Goal: Task Accomplishment & Management: Manage account settings

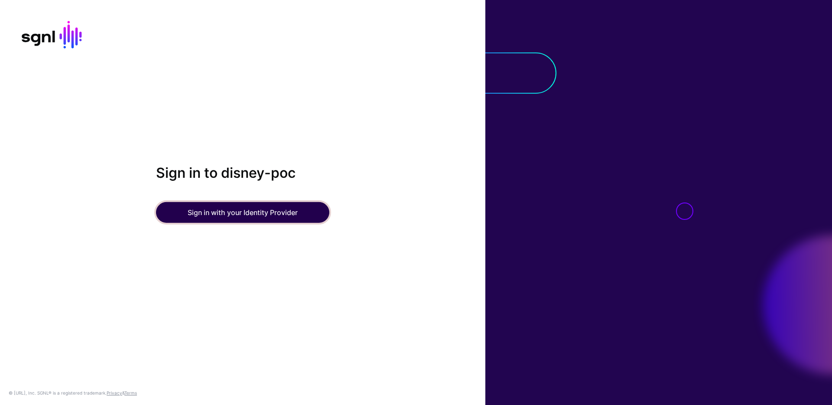
click at [277, 214] on button "Sign in with your Identity Provider" at bounding box center [242, 212] width 173 height 21
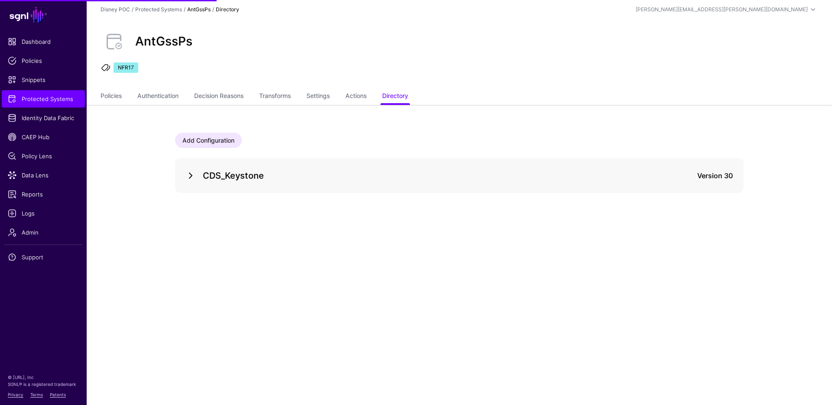
click at [189, 176] on link at bounding box center [190, 175] width 10 height 10
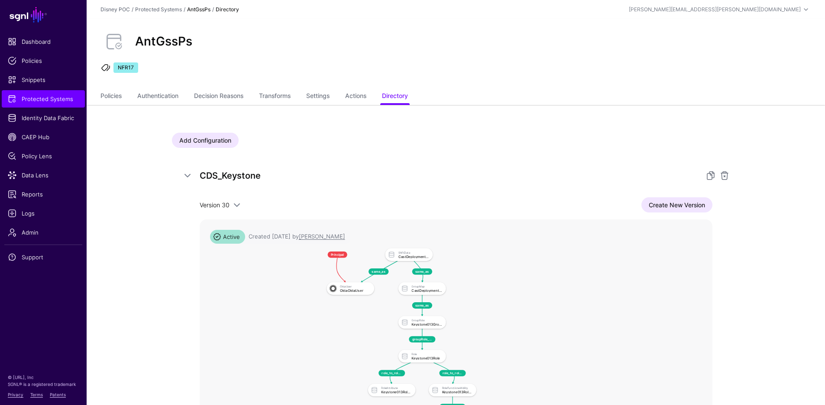
drag, startPoint x: 462, startPoint y: 294, endPoint x: 382, endPoint y: 345, distance: 95.3
click at [382, 345] on rect at bounding box center [313, 243] width 31288 height 17256
click at [328, 99] on link "Settings" at bounding box center [317, 96] width 23 height 16
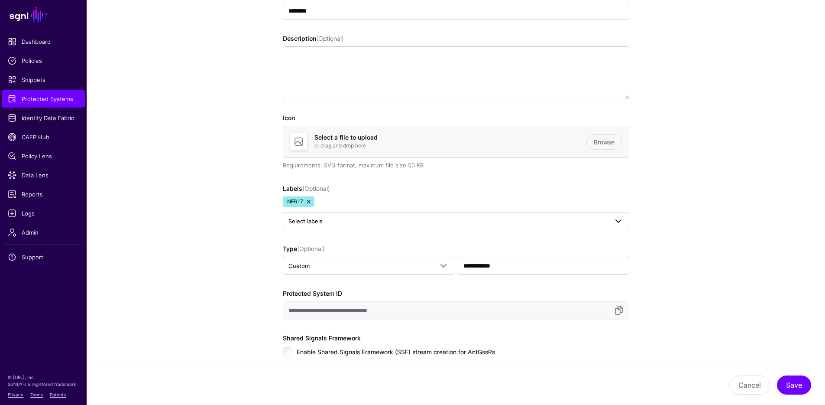
scroll to position [197, 0]
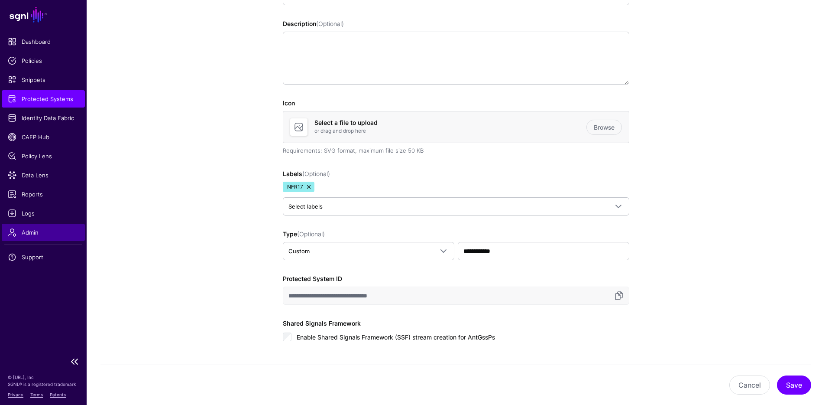
click at [36, 232] on span "Admin" at bounding box center [43, 232] width 71 height 9
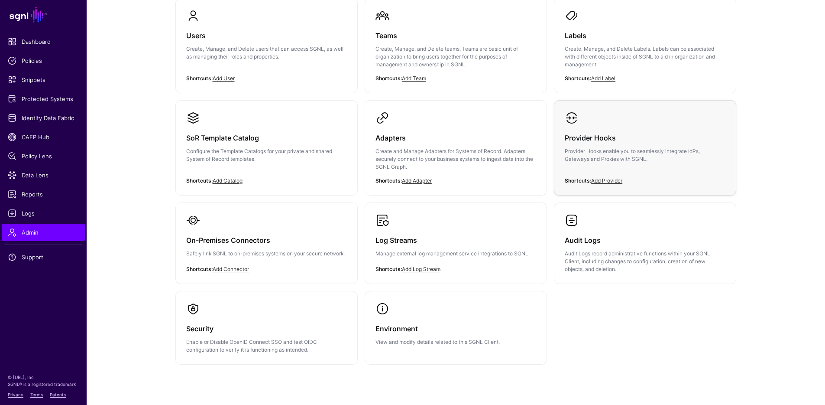
scroll to position [94, 0]
click at [603, 139] on h3 "Provider Hooks" at bounding box center [645, 138] width 161 height 12
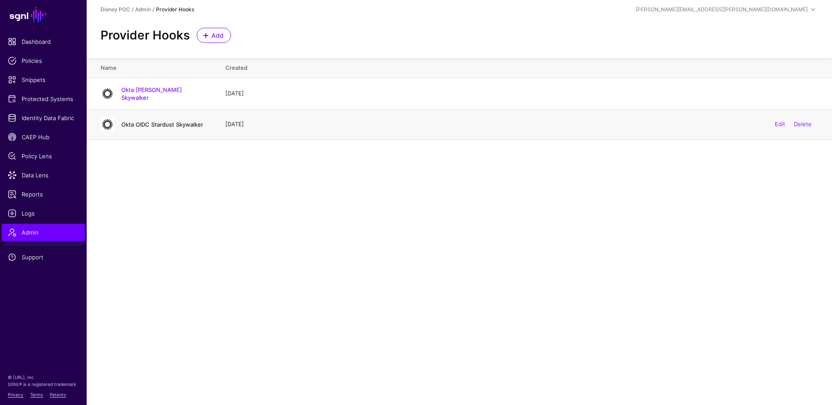
click at [164, 122] on link "Okta OIDC Stardust Skywalker" at bounding box center [162, 124] width 82 height 7
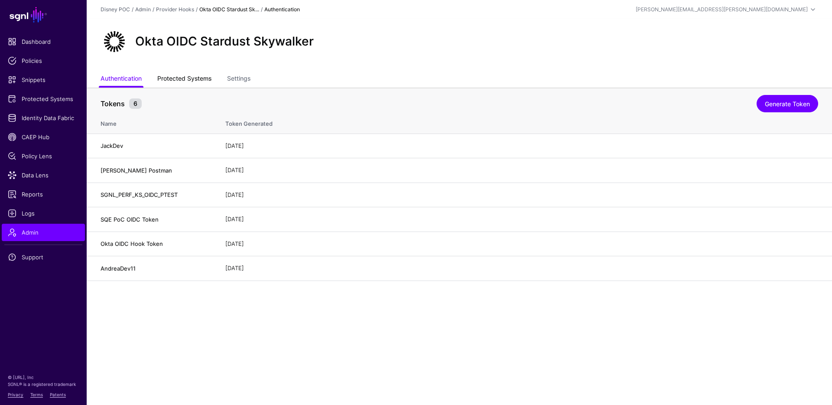
click at [197, 80] on link "Protected Systems" at bounding box center [184, 79] width 54 height 16
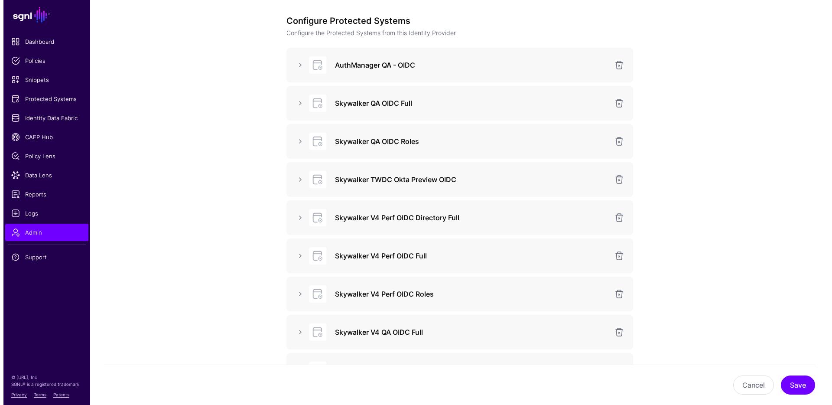
scroll to position [200, 0]
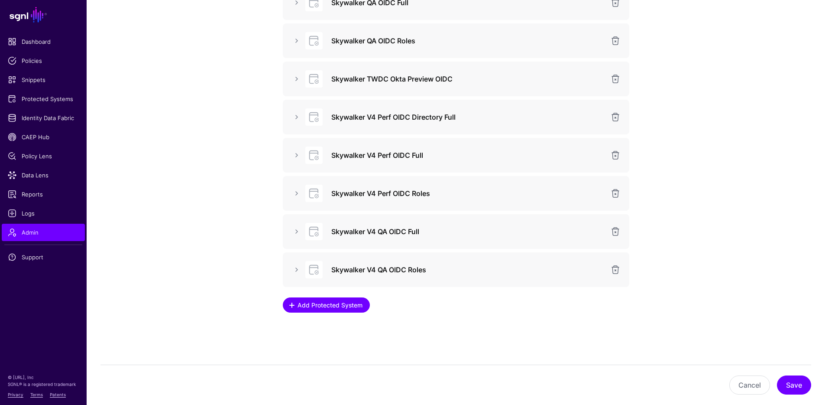
click at [324, 305] on span "Add Protected System" at bounding box center [329, 304] width 67 height 9
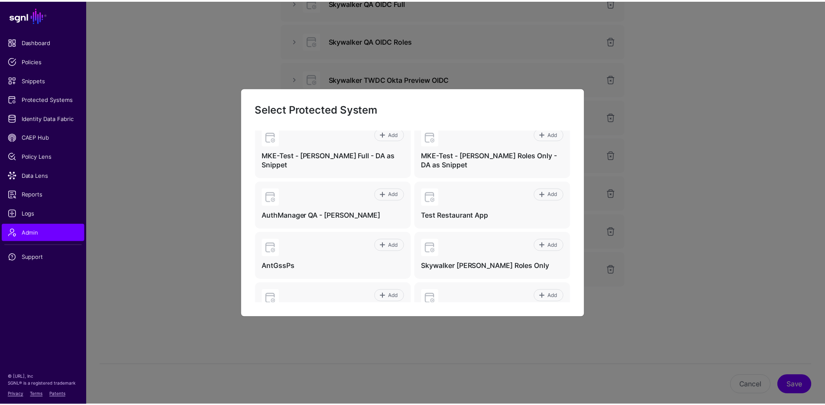
scroll to position [453, 0]
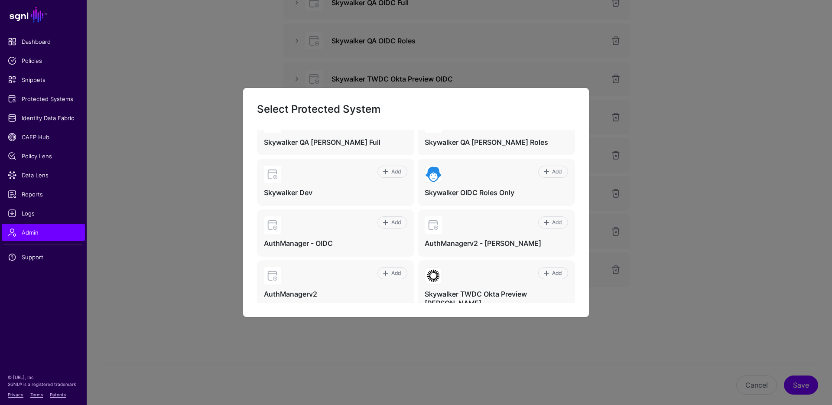
click at [760, 110] on ngb-modal-window "Select Protected System Add AuthManager PERF - SAML Directory Add AuthManager P…" at bounding box center [416, 202] width 832 height 405
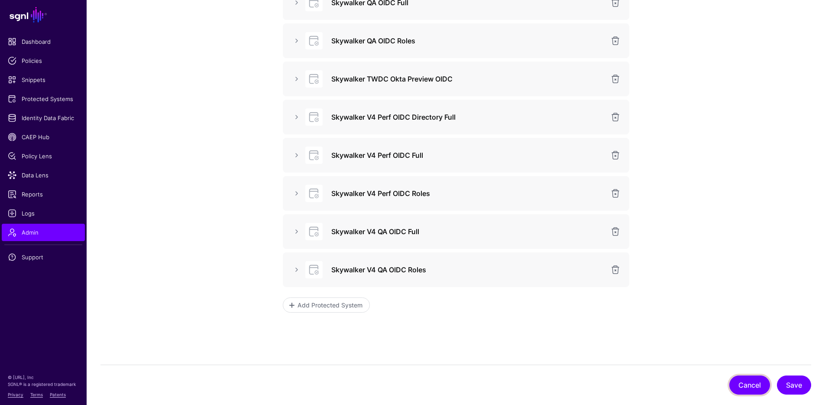
click at [743, 386] on button "Cancel" at bounding box center [750, 384] width 41 height 19
